Goal: Information Seeking & Learning: Learn about a topic

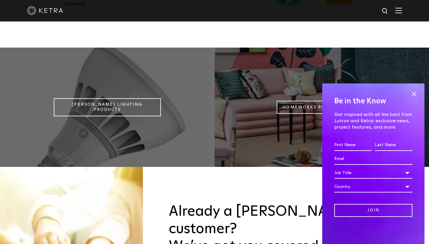
scroll to position [514, 0]
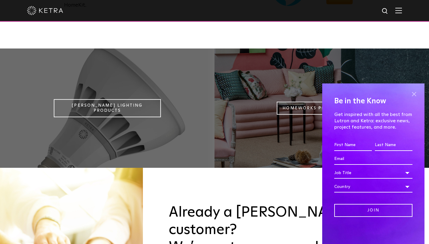
click at [416, 95] on span at bounding box center [414, 93] width 9 height 9
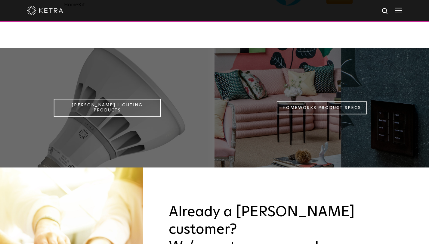
scroll to position [513, 0]
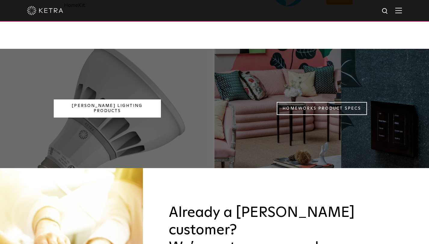
click at [118, 100] on link "[PERSON_NAME] Lighting Products" at bounding box center [107, 109] width 107 height 18
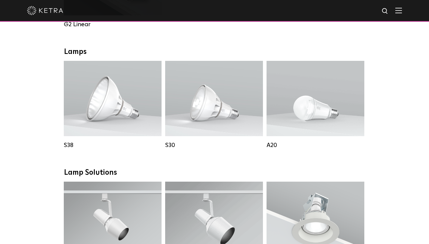
scroll to position [409, 0]
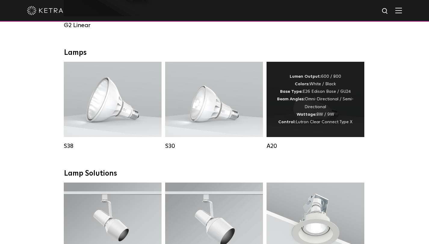
click at [278, 110] on div "Lumen Output: 600 / 800 Colors: White / Black Base Type: E26 Edison Base / GU24…" at bounding box center [316, 99] width 80 height 53
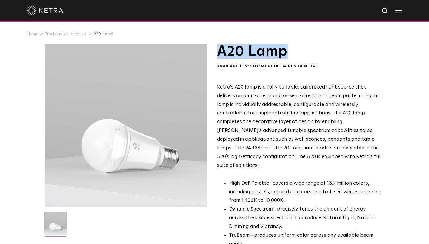
drag, startPoint x: 216, startPoint y: 54, endPoint x: 304, endPoint y: 44, distance: 89.0
click at [304, 44] on div "A20 Lamp Availability: Commercial & Residential Ketra's A20 lamp is a fully tun…" at bounding box center [215, 204] width 340 height 321
copy h1 "A20 Lamp"
